Goal: Task Accomplishment & Management: Use online tool/utility

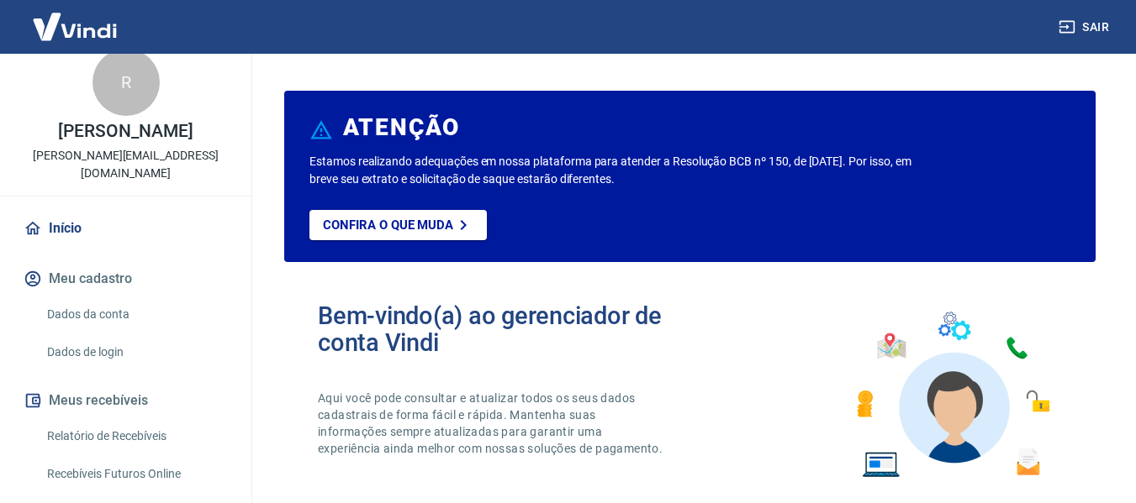
scroll to position [34, 0]
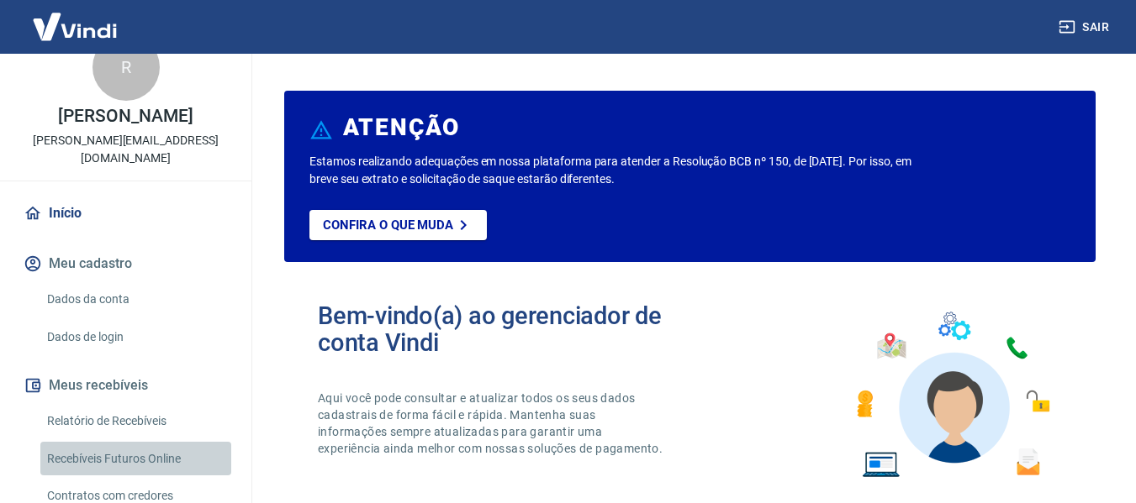
click at [150, 455] on link "Recebíveis Futuros Online" at bounding box center [135, 459] width 191 height 34
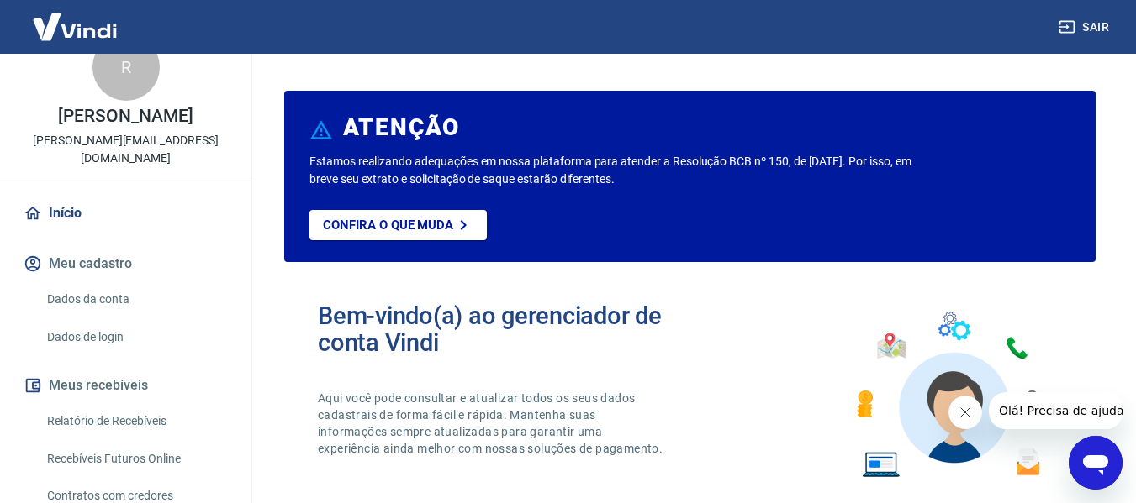
scroll to position [0, 0]
